Goal: Task Accomplishment & Management: Use online tool/utility

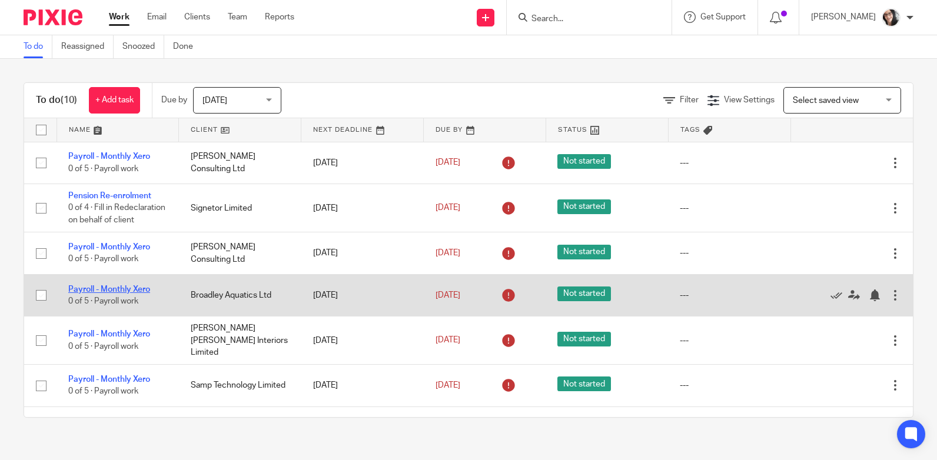
click at [129, 294] on link "Payroll - Monthly Xero" at bounding box center [109, 289] width 82 height 8
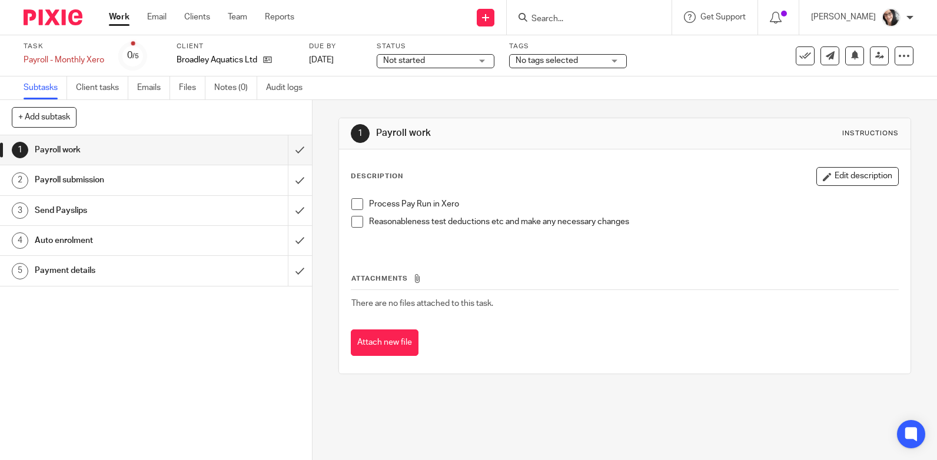
click at [77, 265] on h1 "Payment details" at bounding box center [115, 271] width 161 height 18
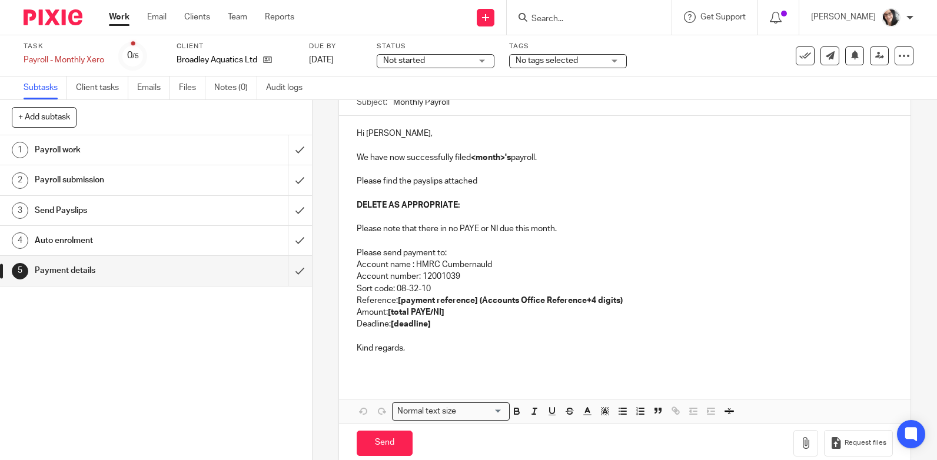
scroll to position [59, 0]
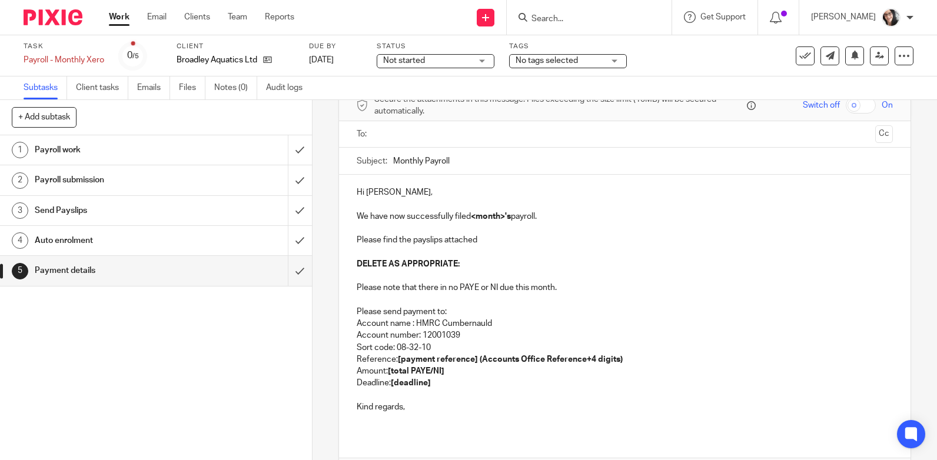
click at [487, 218] on strong "<month>'s" at bounding box center [491, 216] width 40 height 8
click at [498, 214] on strong "September's" at bounding box center [495, 216] width 49 height 8
copy p "September's"
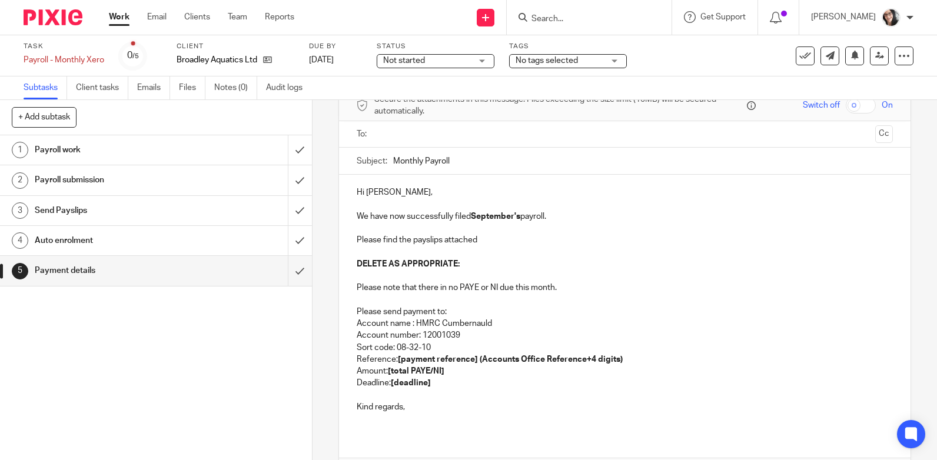
click at [468, 161] on input "Monthly Payroll" at bounding box center [642, 161] width 499 height 26
paste input "September's"
type input "Monthly Payroll September"
click at [479, 239] on p "Please find the payslips attached" at bounding box center [624, 240] width 536 height 12
drag, startPoint x: 355, startPoint y: 266, endPoint x: 502, endPoint y: 278, distance: 147.5
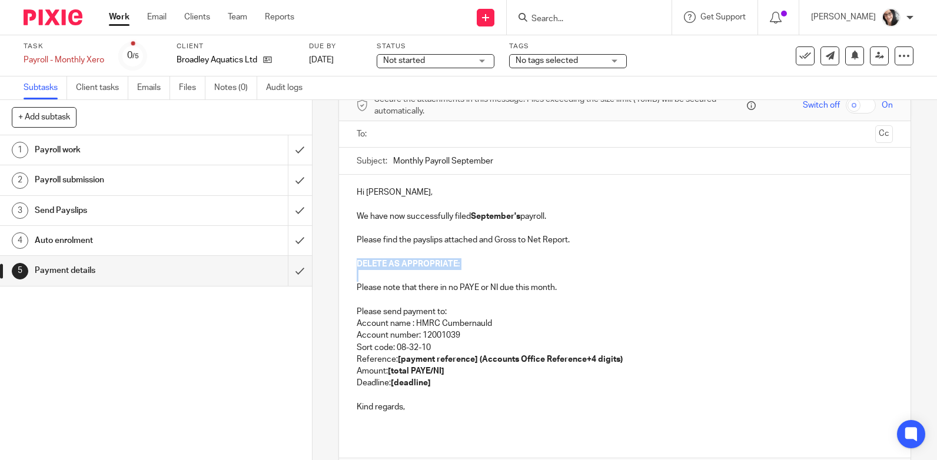
click at [502, 278] on div "Hi [PERSON_NAME], We have now successfully filed September's payroll. Please fi…" at bounding box center [624, 304] width 571 height 259
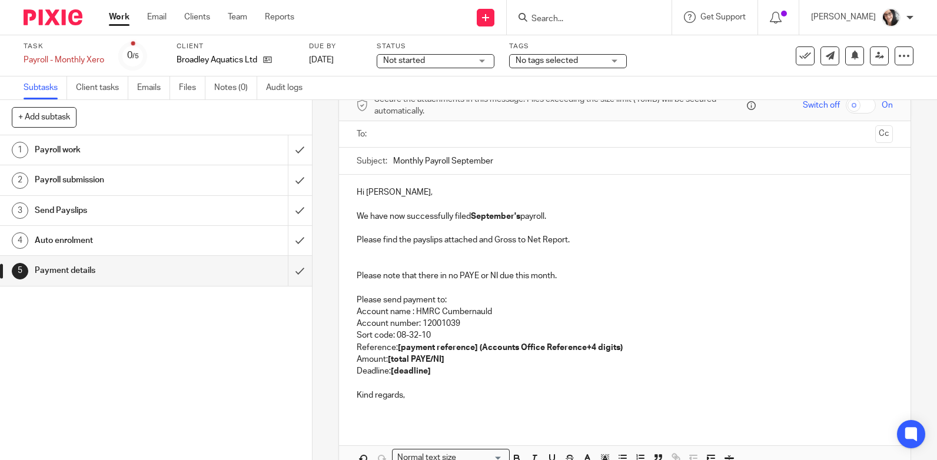
click at [576, 278] on p "Please note that there in no PAYE or NI due this month." at bounding box center [624, 276] width 536 height 12
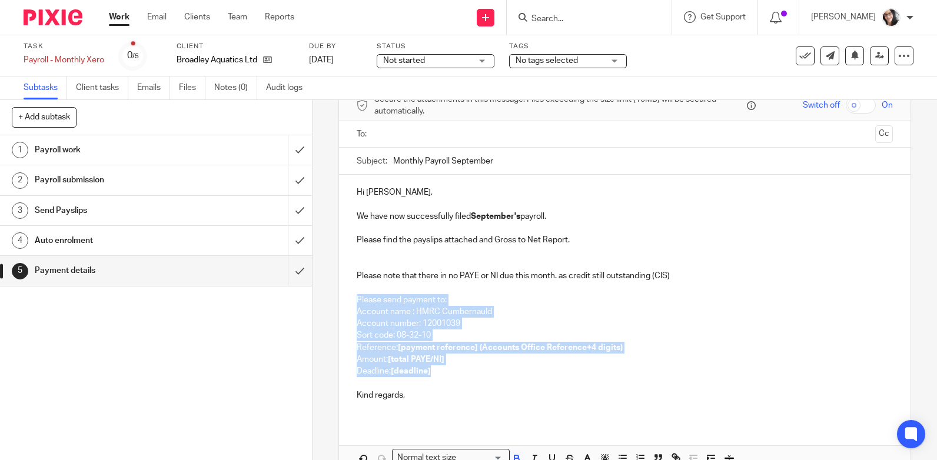
drag, startPoint x: 430, startPoint y: 372, endPoint x: 348, endPoint y: 305, distance: 106.2
click at [348, 305] on div "Hi [PERSON_NAME], We have now successfully filed September's payroll. Please fi…" at bounding box center [624, 298] width 571 height 247
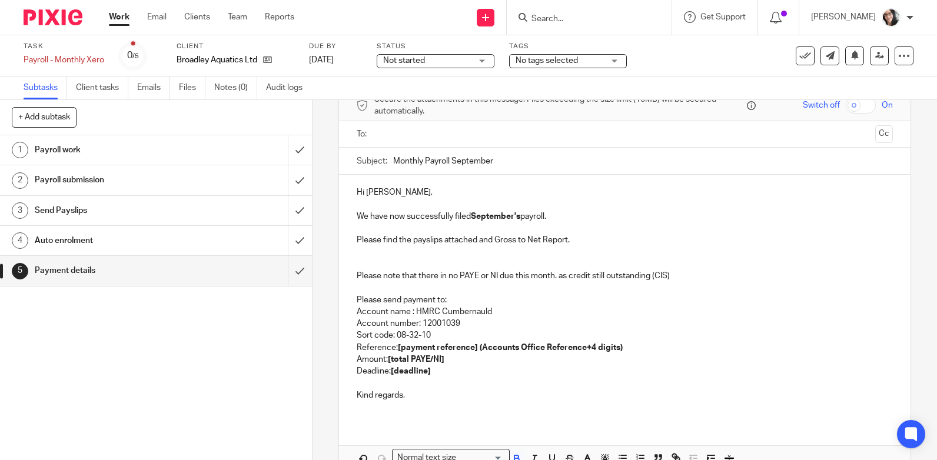
scroll to position [55, 0]
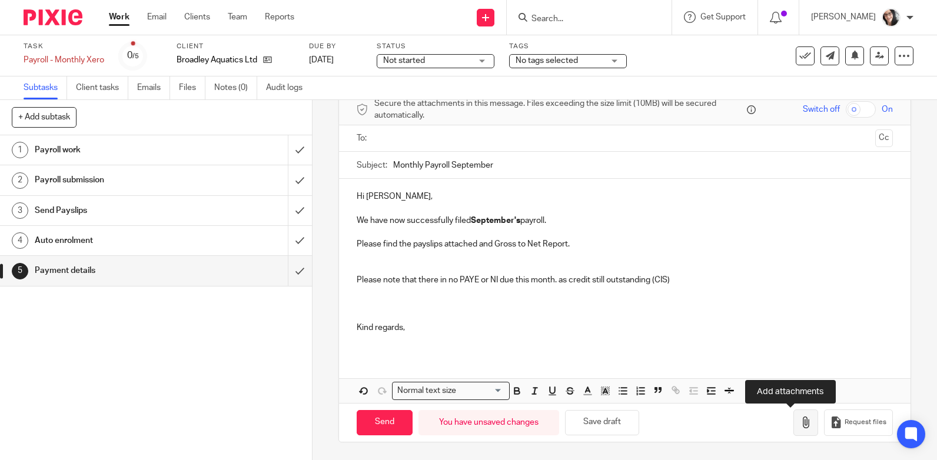
click at [799, 423] on icon "button" at bounding box center [805, 422] width 12 height 12
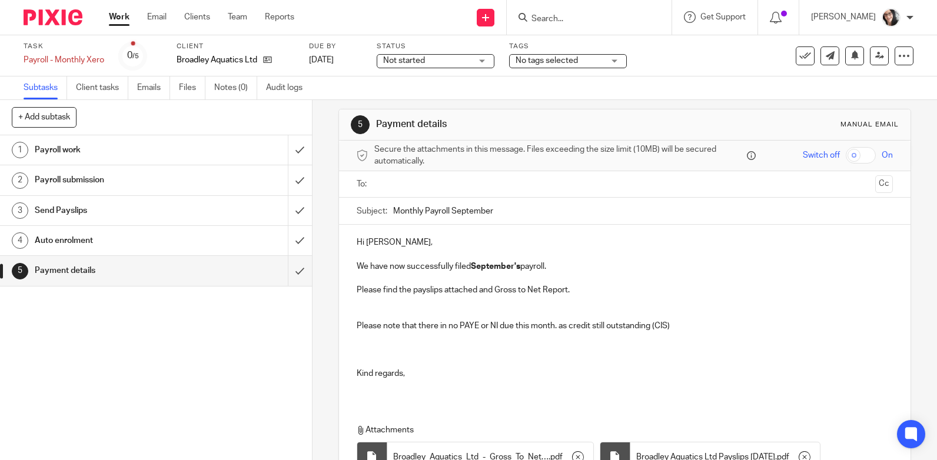
scroll to position [4, 0]
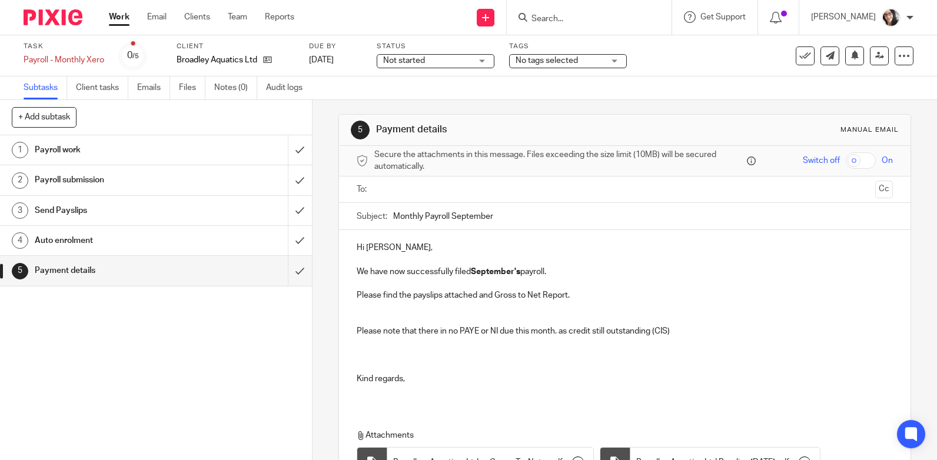
click at [439, 194] on input "text" at bounding box center [624, 190] width 492 height 14
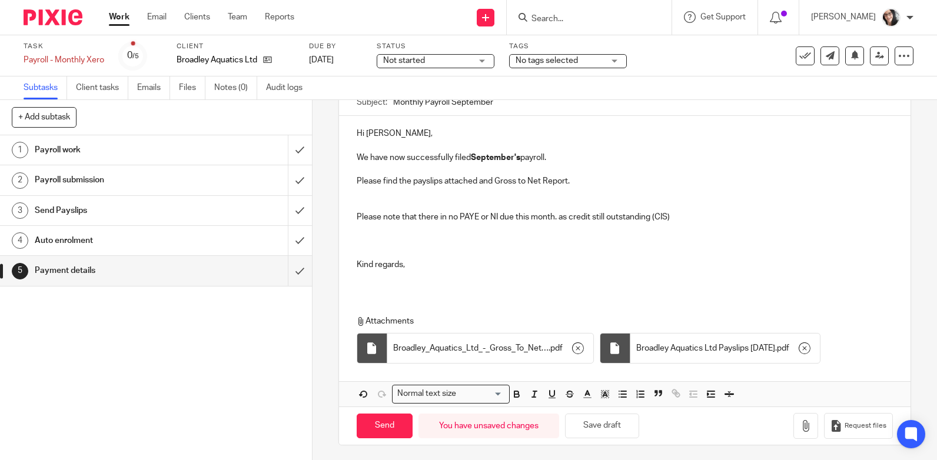
scroll to position [124, 0]
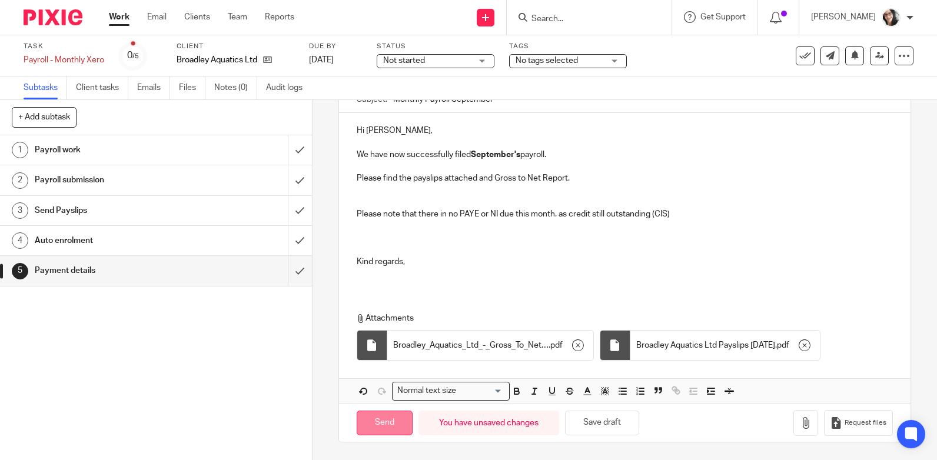
click at [386, 426] on input "Send" at bounding box center [384, 423] width 56 height 25
type input "Sent"
click at [799, 59] on icon at bounding box center [805, 56] width 12 height 12
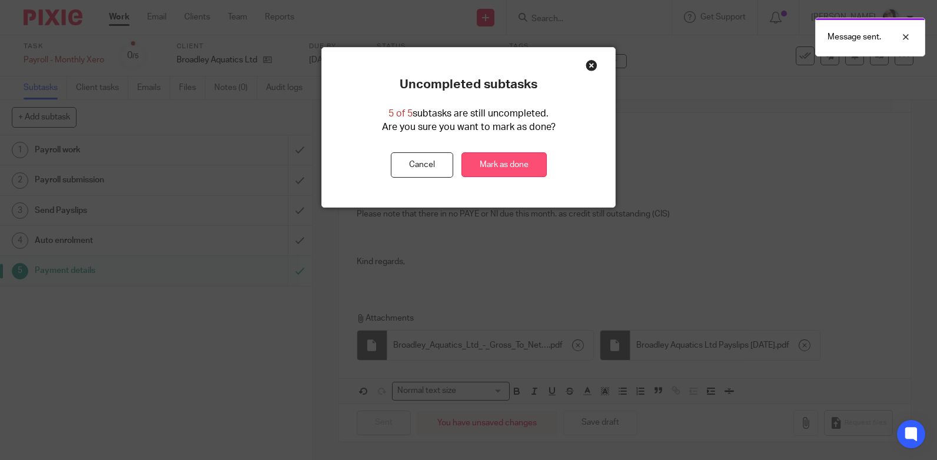
click at [525, 159] on link "Mark as done" at bounding box center [503, 164] width 85 height 25
